Goal: Task Accomplishment & Management: Manage account settings

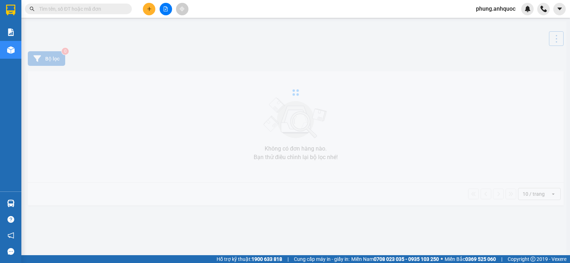
click at [507, 7] on span "phung.anhquoc" at bounding box center [495, 8] width 51 height 9
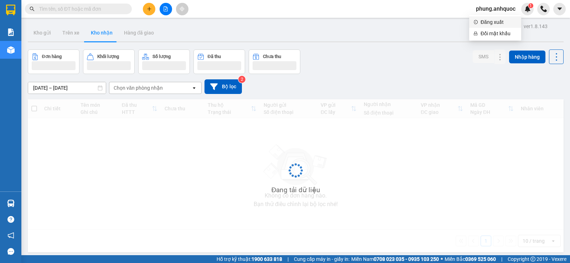
click at [494, 19] on span "Đăng xuất" at bounding box center [499, 22] width 36 height 8
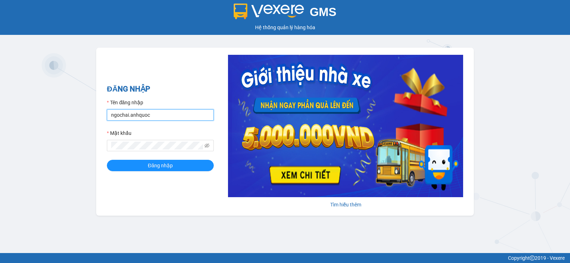
click at [170, 117] on input "ngochai.anhquoc" at bounding box center [160, 114] width 107 height 11
type input "tuongvi.anhquoc"
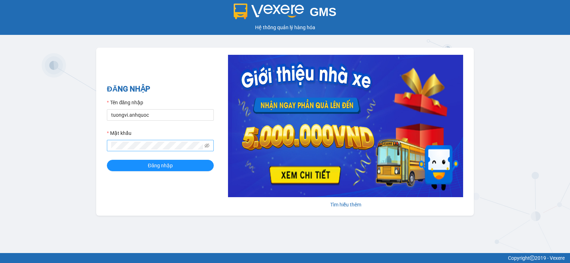
click at [154, 150] on span at bounding box center [160, 145] width 107 height 11
click at [107, 160] on button "Đăng nhập" at bounding box center [160, 165] width 107 height 11
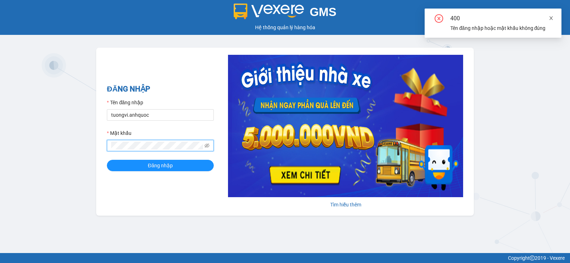
click at [551, 18] on icon "close" at bounding box center [551, 18] width 5 height 5
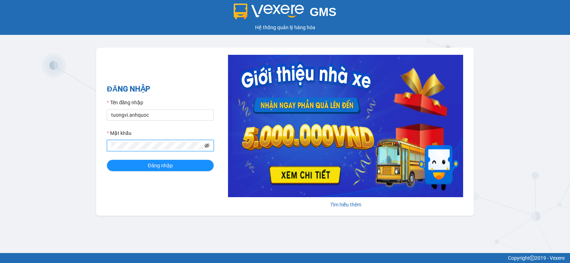
click at [205, 144] on icon "eye-invisible" at bounding box center [207, 145] width 5 height 5
click at [205, 144] on icon "eye" at bounding box center [207, 145] width 5 height 5
click at [107, 160] on button "Đăng nhập" at bounding box center [160, 165] width 107 height 11
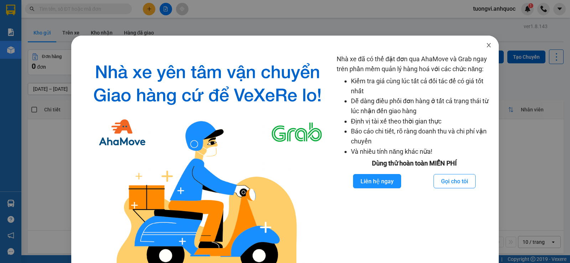
click at [491, 45] on span "Close" at bounding box center [489, 46] width 20 height 20
